Goal: Check status: Check status

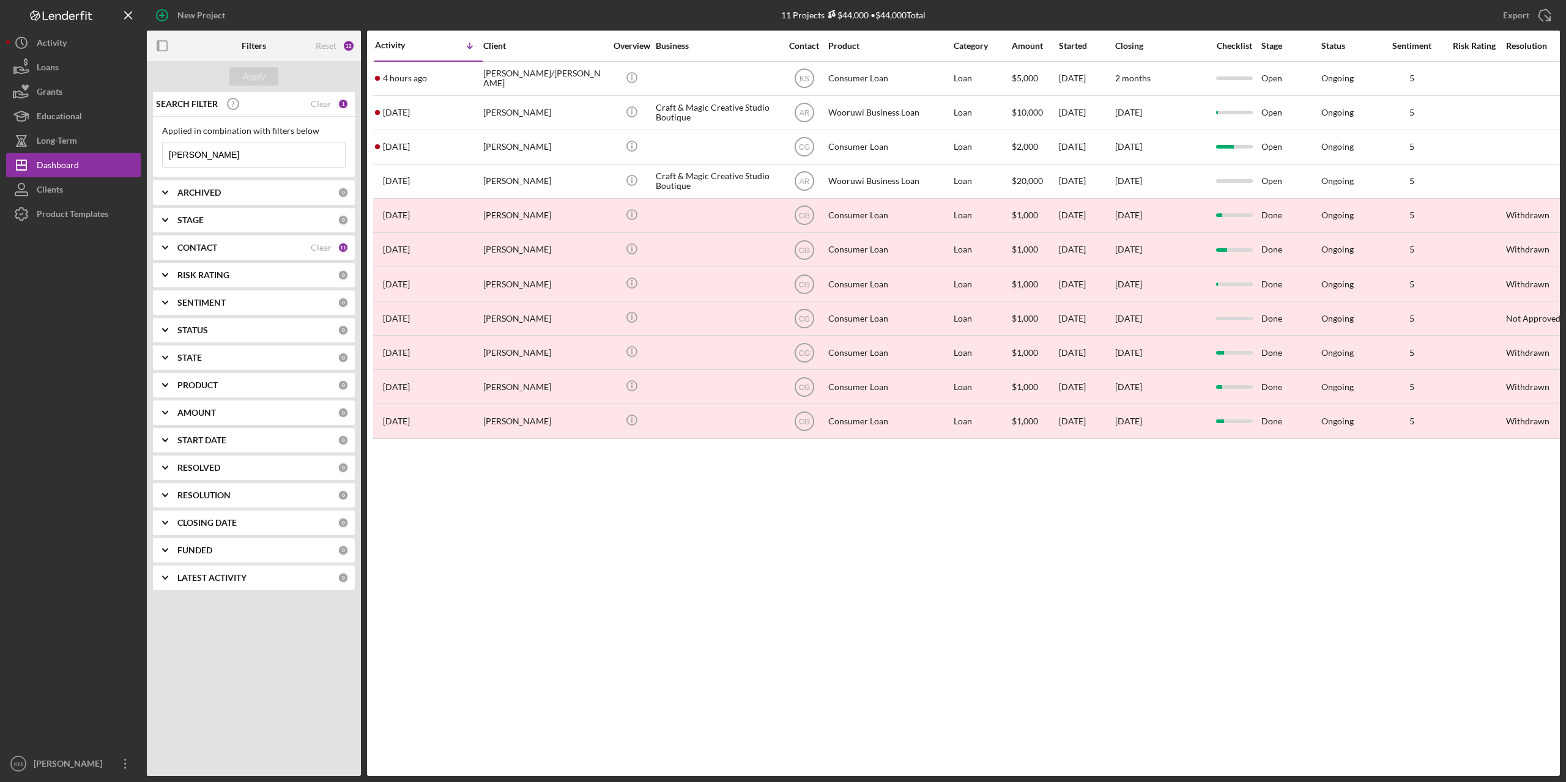
click at [218, 157] on input "[PERSON_NAME]" at bounding box center [254, 155] width 182 height 24
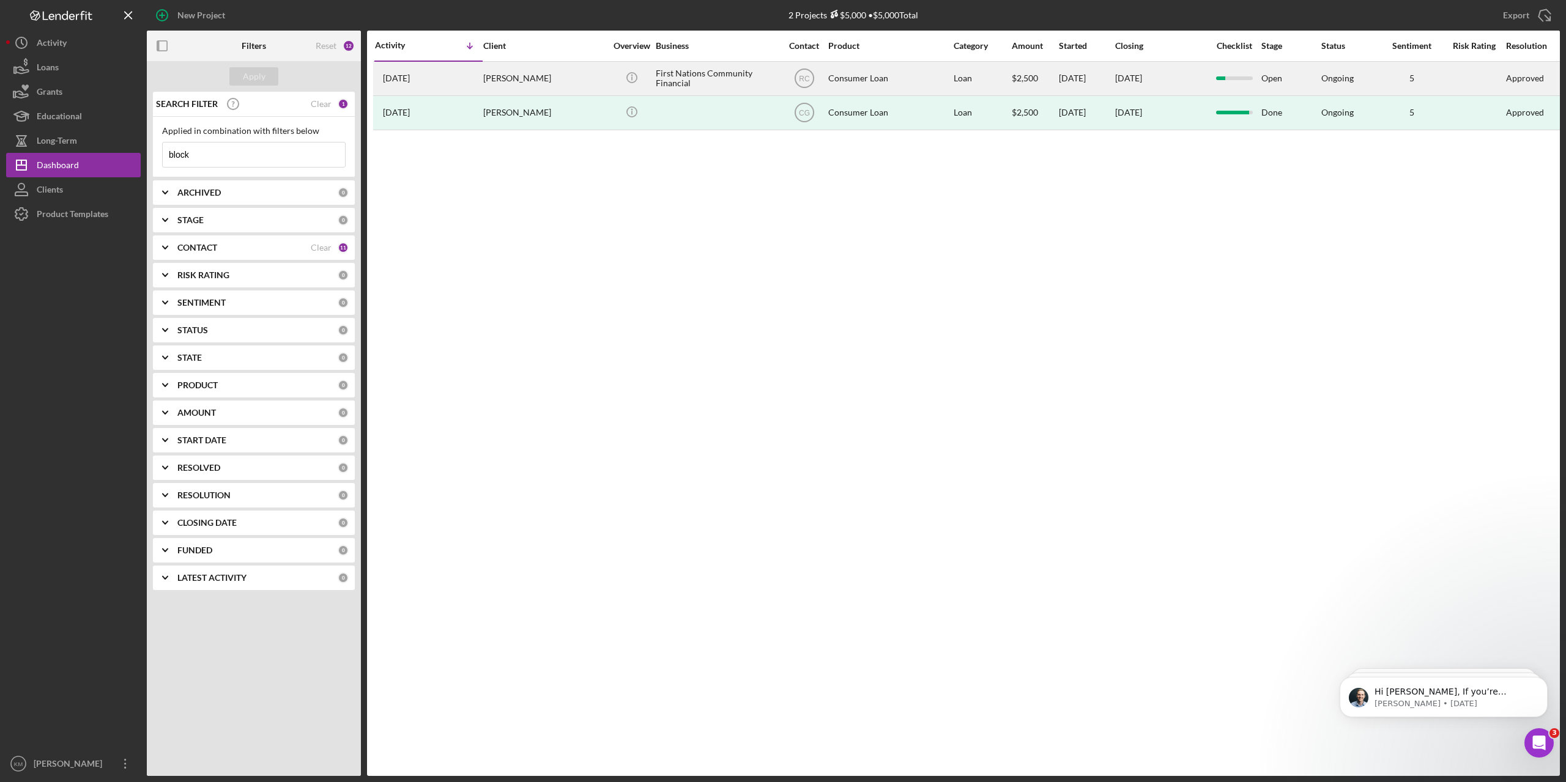
type input "block"
click at [528, 84] on div "[PERSON_NAME]" at bounding box center [544, 78] width 122 height 32
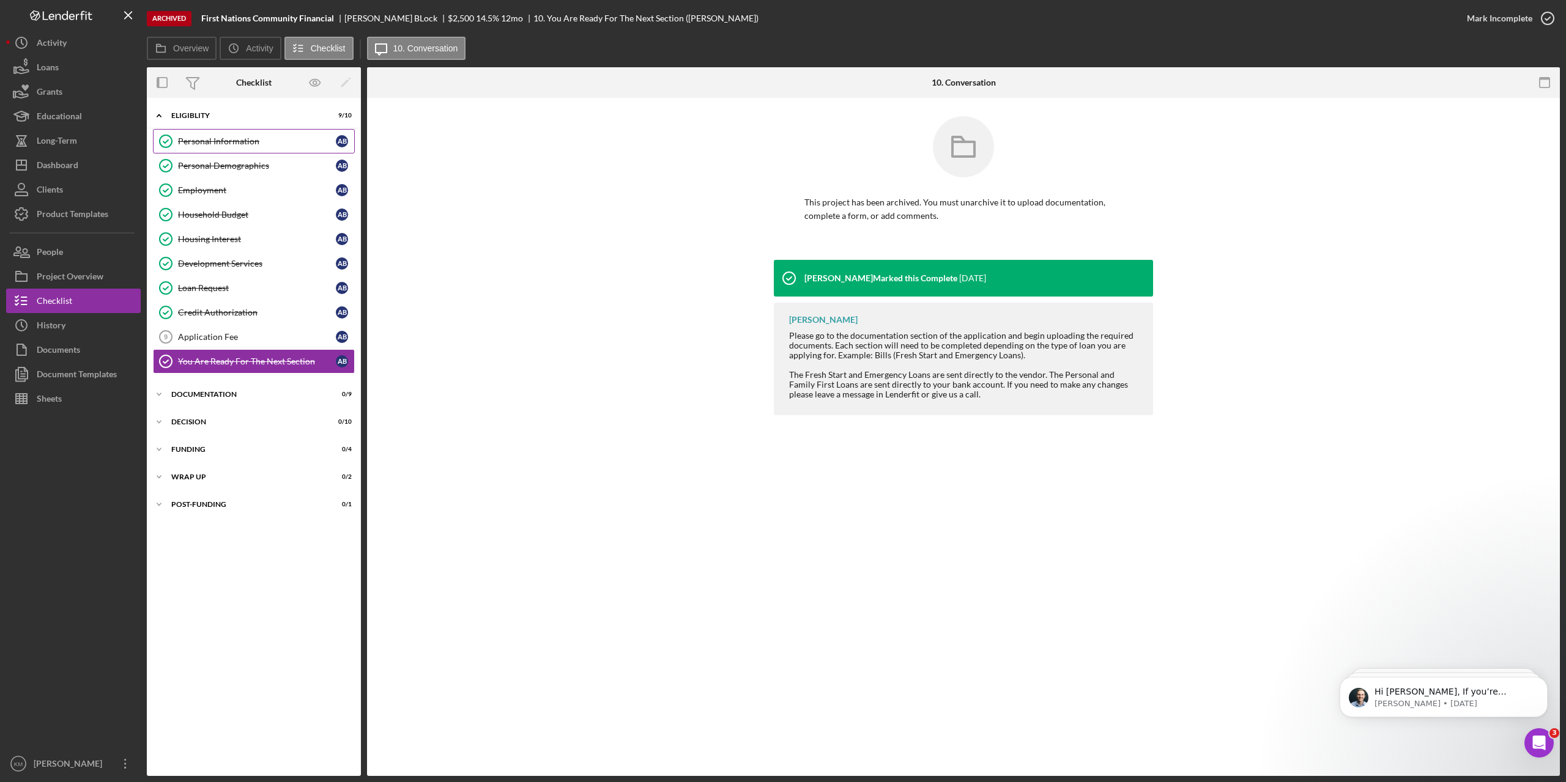
click at [218, 147] on link "Personal Information Personal Information A B" at bounding box center [254, 141] width 202 height 24
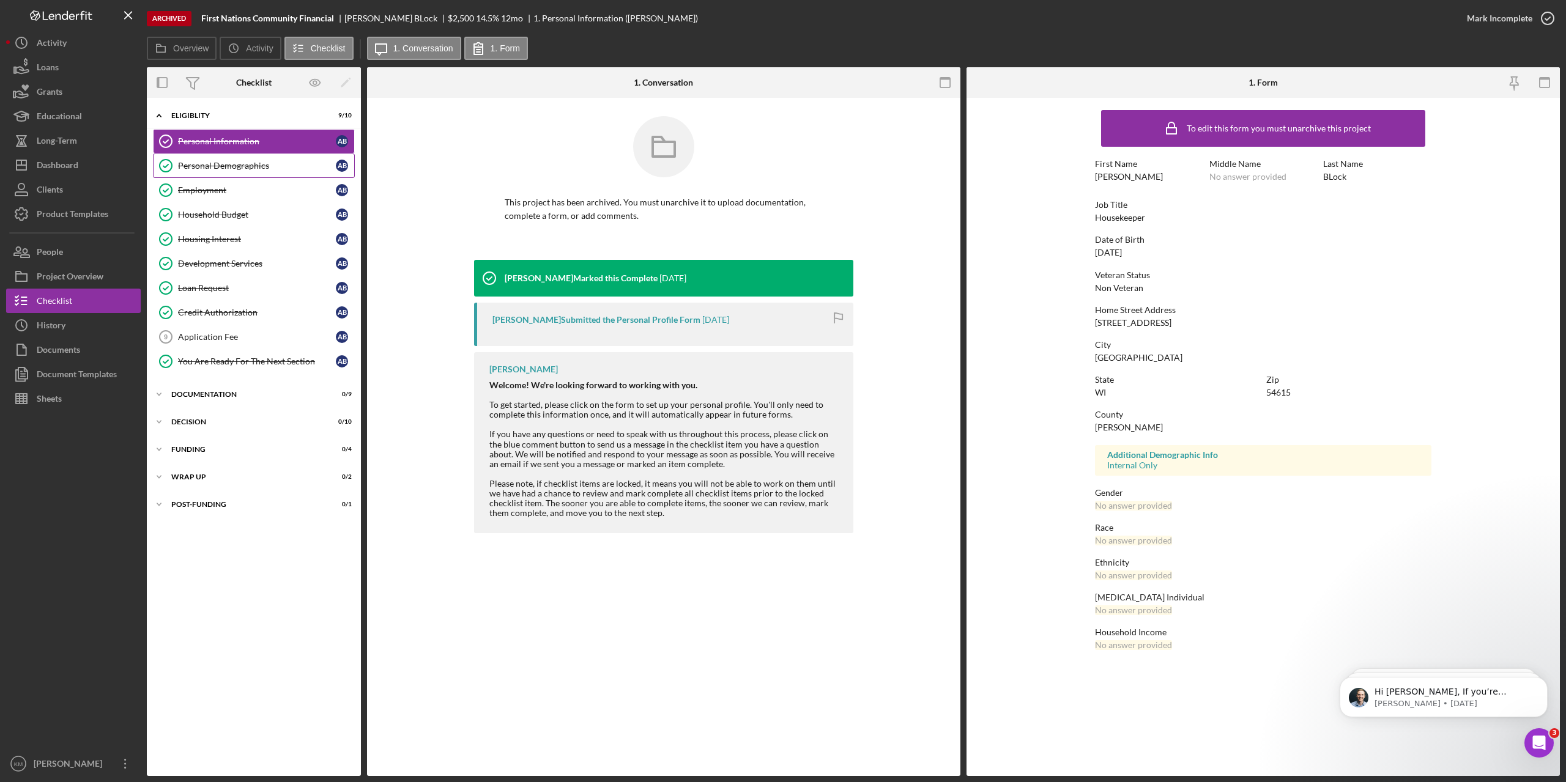
click at [213, 167] on div "Personal Demographics" at bounding box center [257, 166] width 158 height 10
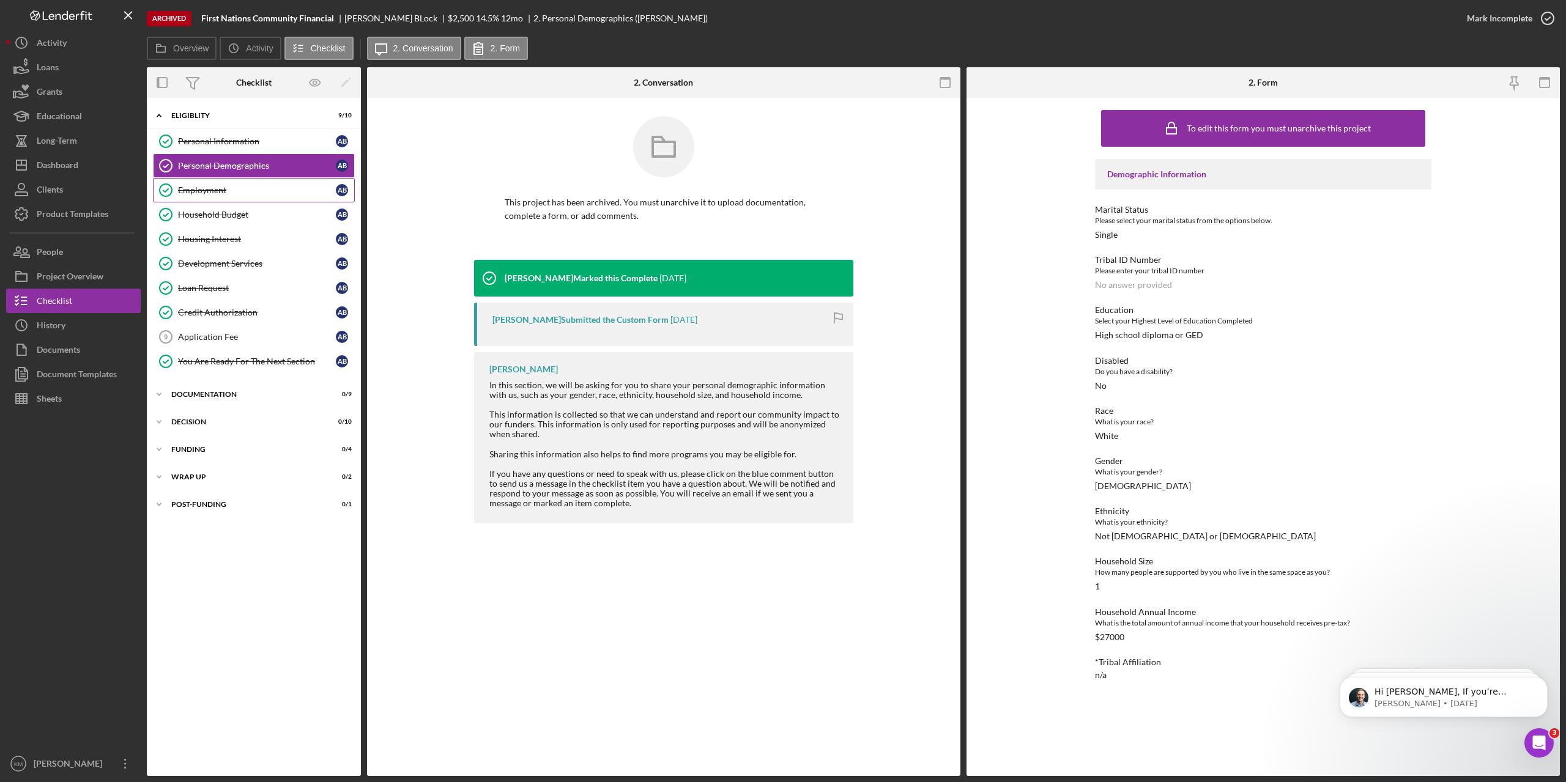
click at [210, 188] on div "Employment" at bounding box center [257, 190] width 158 height 10
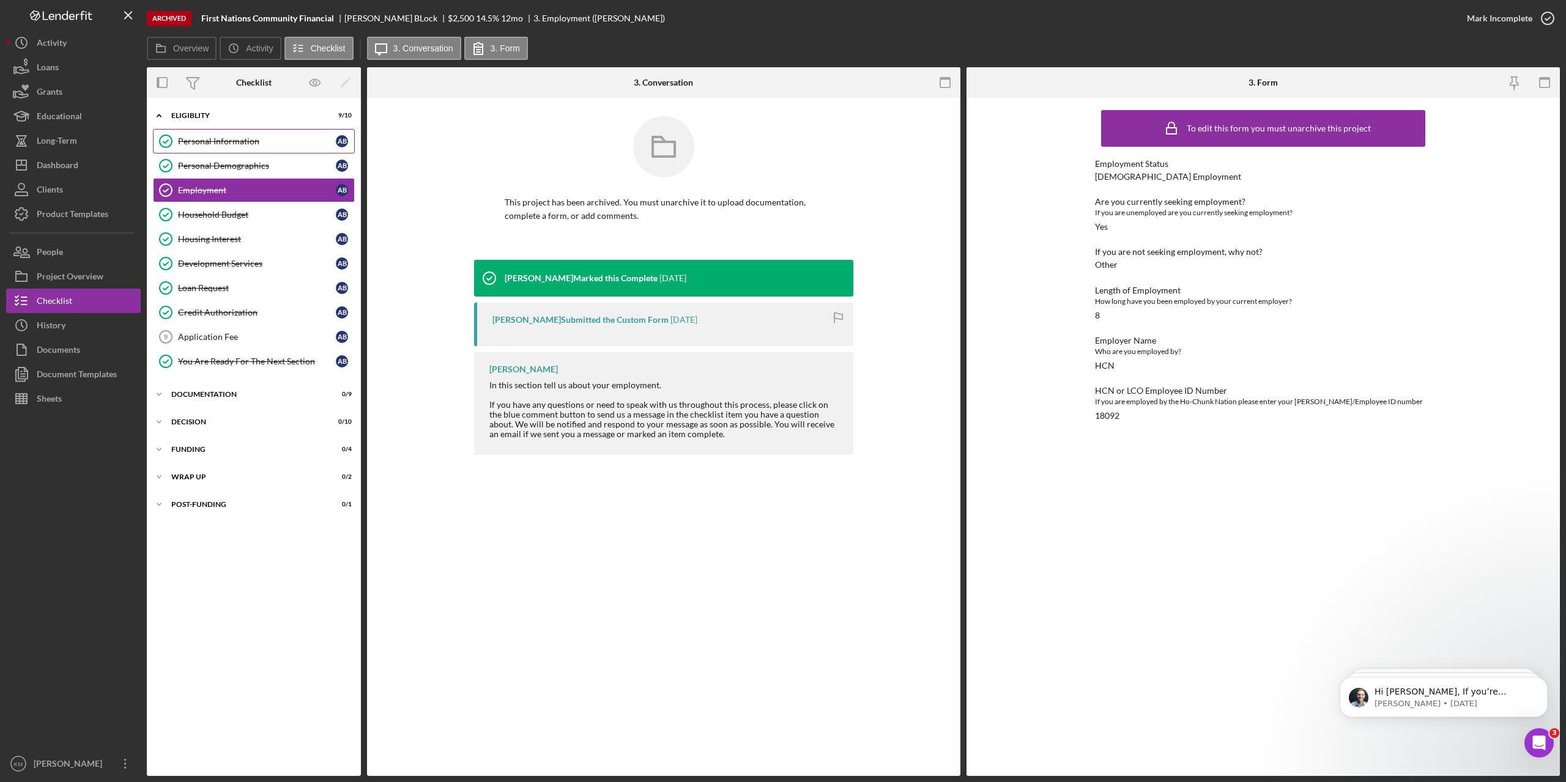
click at [240, 146] on div "Personal Information" at bounding box center [257, 141] width 158 height 10
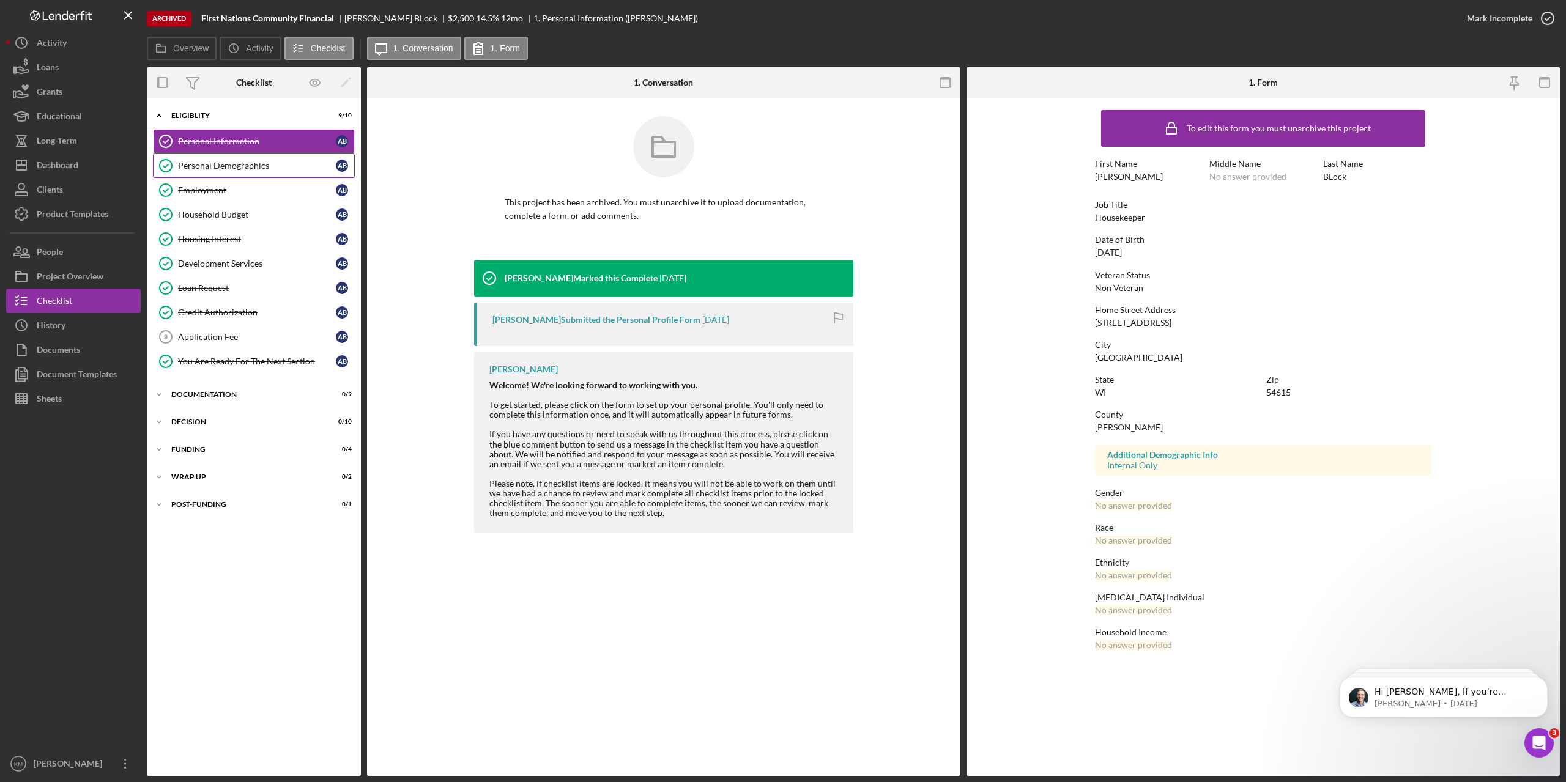
click at [223, 175] on link "Personal Demographics Personal Demographics A B" at bounding box center [254, 166] width 202 height 24
